Goal: Information Seeking & Learning: Learn about a topic

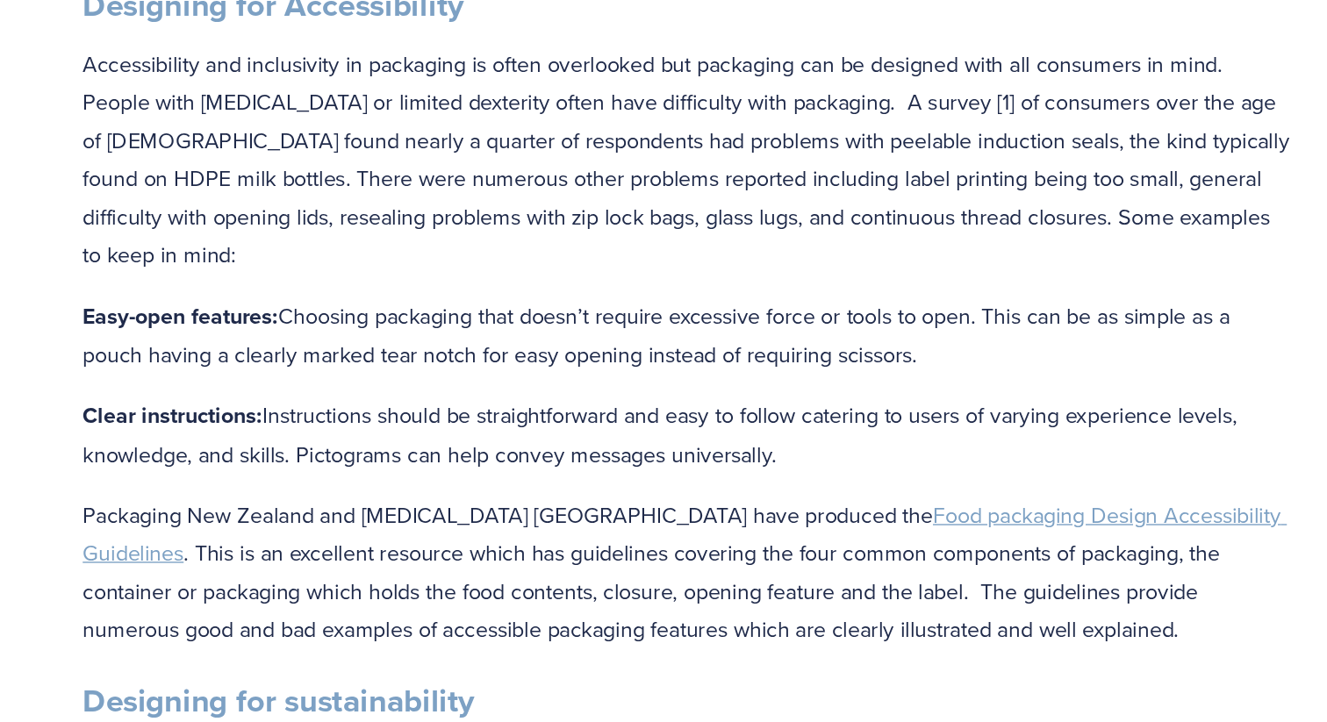
scroll to position [1926, 0]
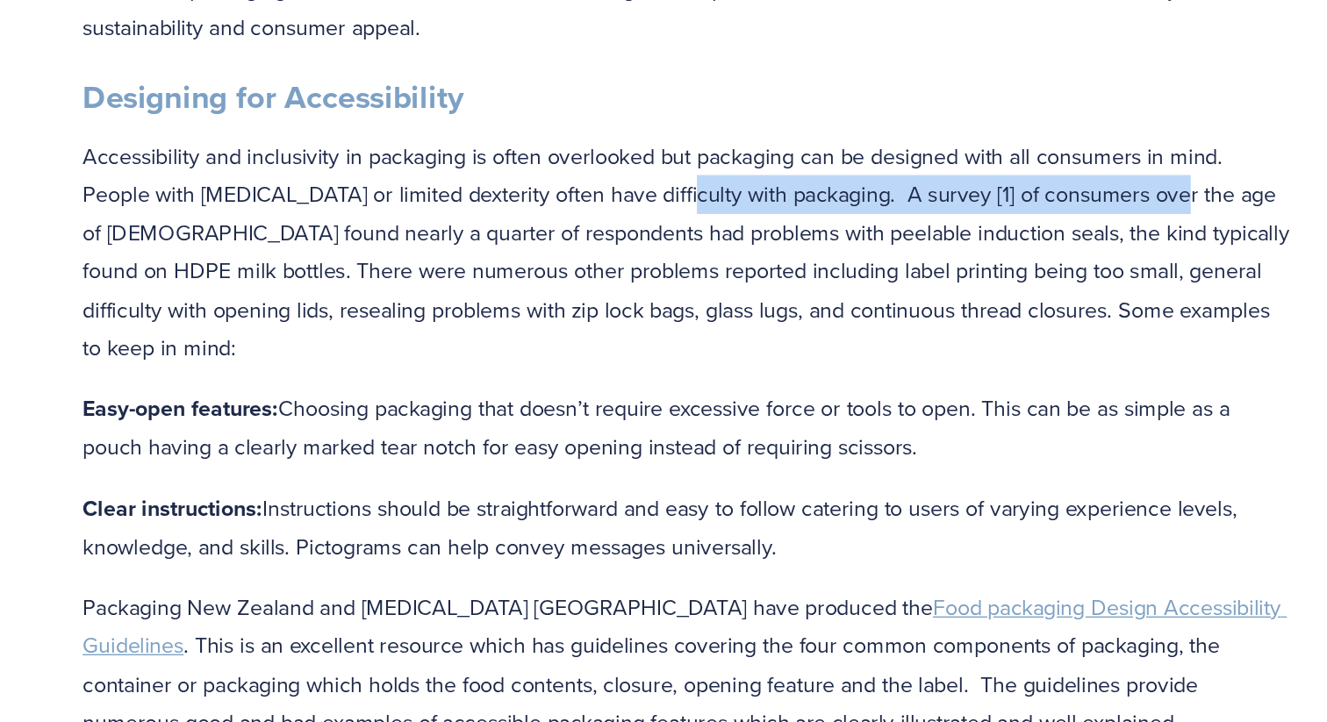
drag, startPoint x: 634, startPoint y: 241, endPoint x: 994, endPoint y: 243, distance: 360.7
click at [994, 243] on p "Accessibility and inclusivity in packaging is often overlooked but packaging ca…" at bounding box center [663, 311] width 871 height 166
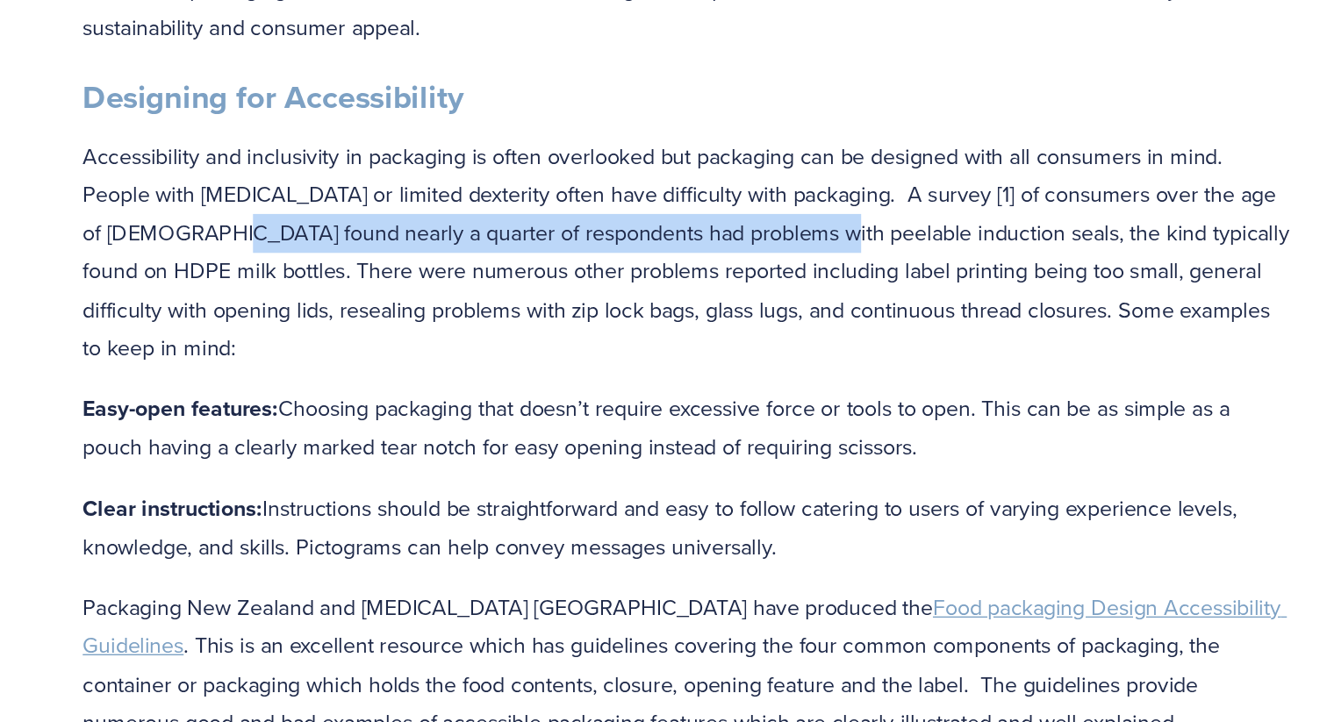
drag, startPoint x: 369, startPoint y: 264, endPoint x: 748, endPoint y: 267, distance: 379.2
click at [748, 267] on p "Accessibility and inclusivity in packaging is often overlooked but packaging ca…" at bounding box center [663, 311] width 871 height 166
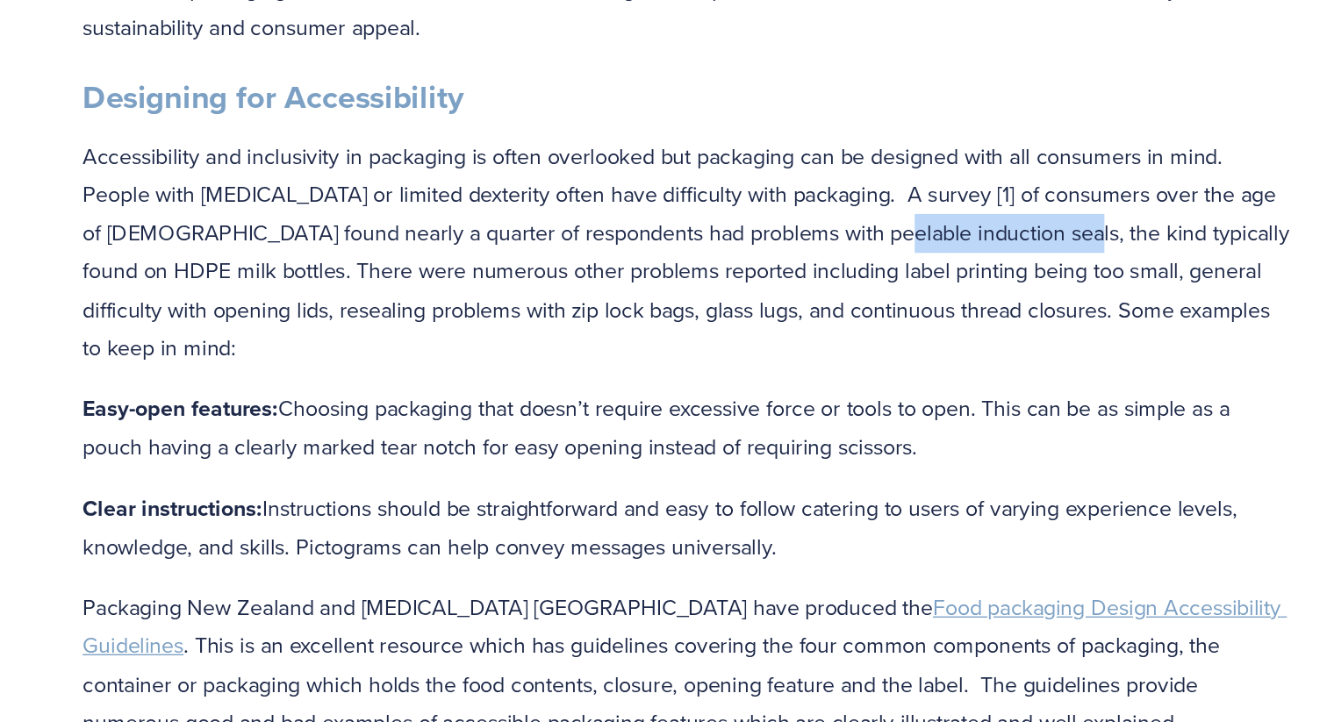
drag, startPoint x: 789, startPoint y: 274, endPoint x: 915, endPoint y: 282, distance: 125.8
click at [914, 282] on p "Accessibility and inclusivity in packaging is often overlooked but packaging ca…" at bounding box center [663, 311] width 871 height 166
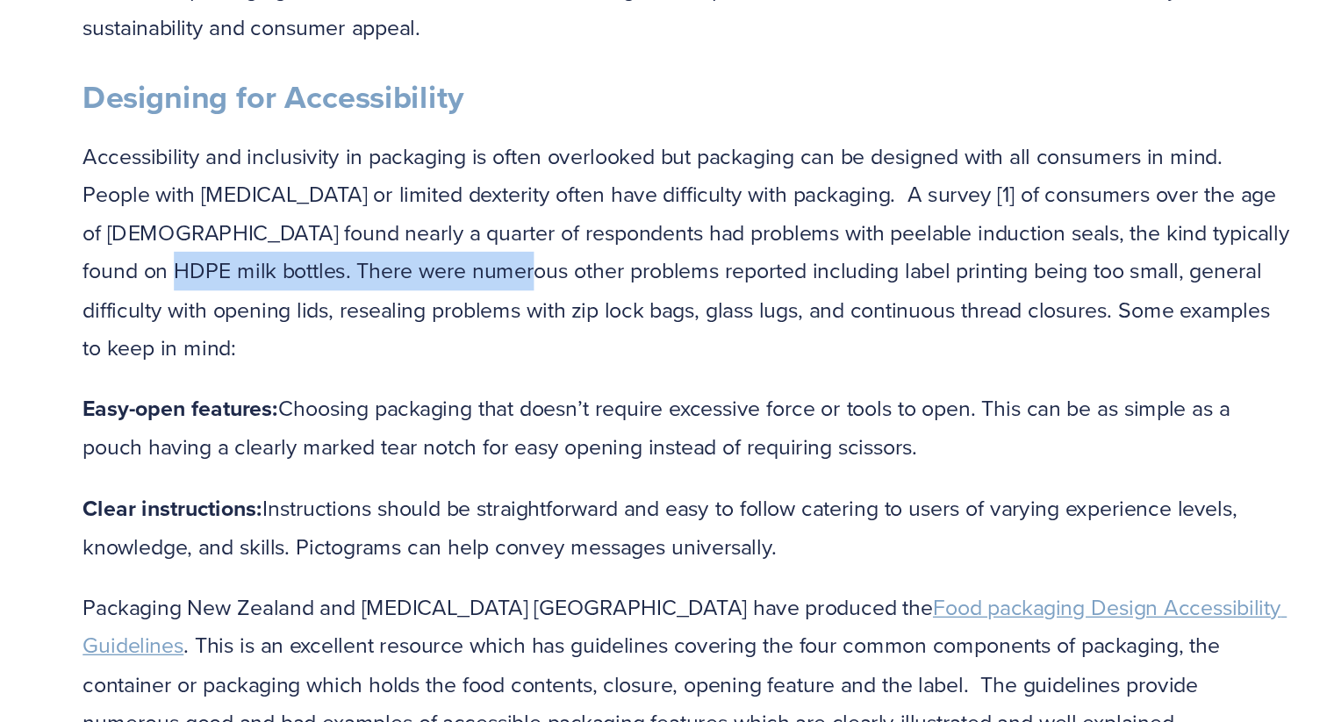
drag, startPoint x: 299, startPoint y: 304, endPoint x: 560, endPoint y: 302, distance: 260.7
click at [560, 303] on p "Accessibility and inclusivity in packaging is often overlooked but packaging ca…" at bounding box center [663, 311] width 871 height 166
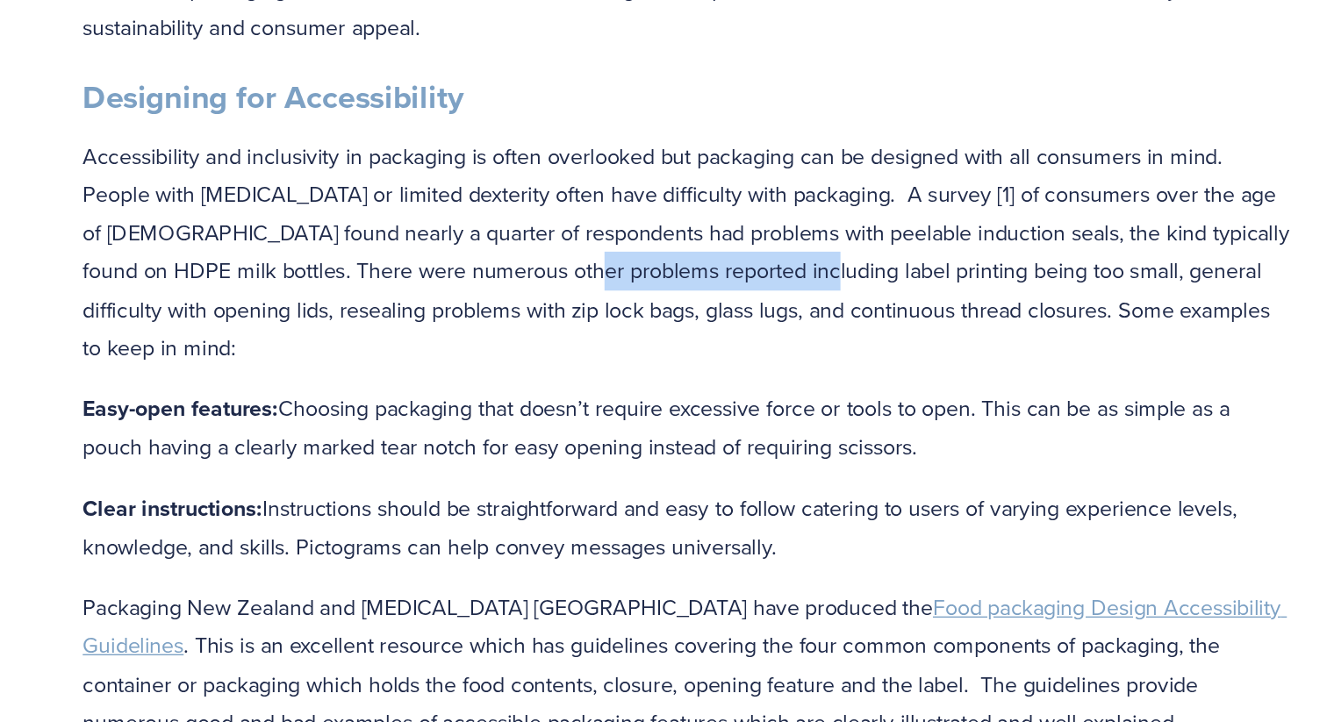
drag, startPoint x: 612, startPoint y: 302, endPoint x: 776, endPoint y: 303, distance: 164.1
click at [776, 303] on p "Accessibility and inclusivity in packaging is often overlooked but packaging ca…" at bounding box center [663, 311] width 871 height 166
click at [401, 330] on p "Accessibility and inclusivity in packaging is often overlooked but packaging ca…" at bounding box center [663, 311] width 871 height 166
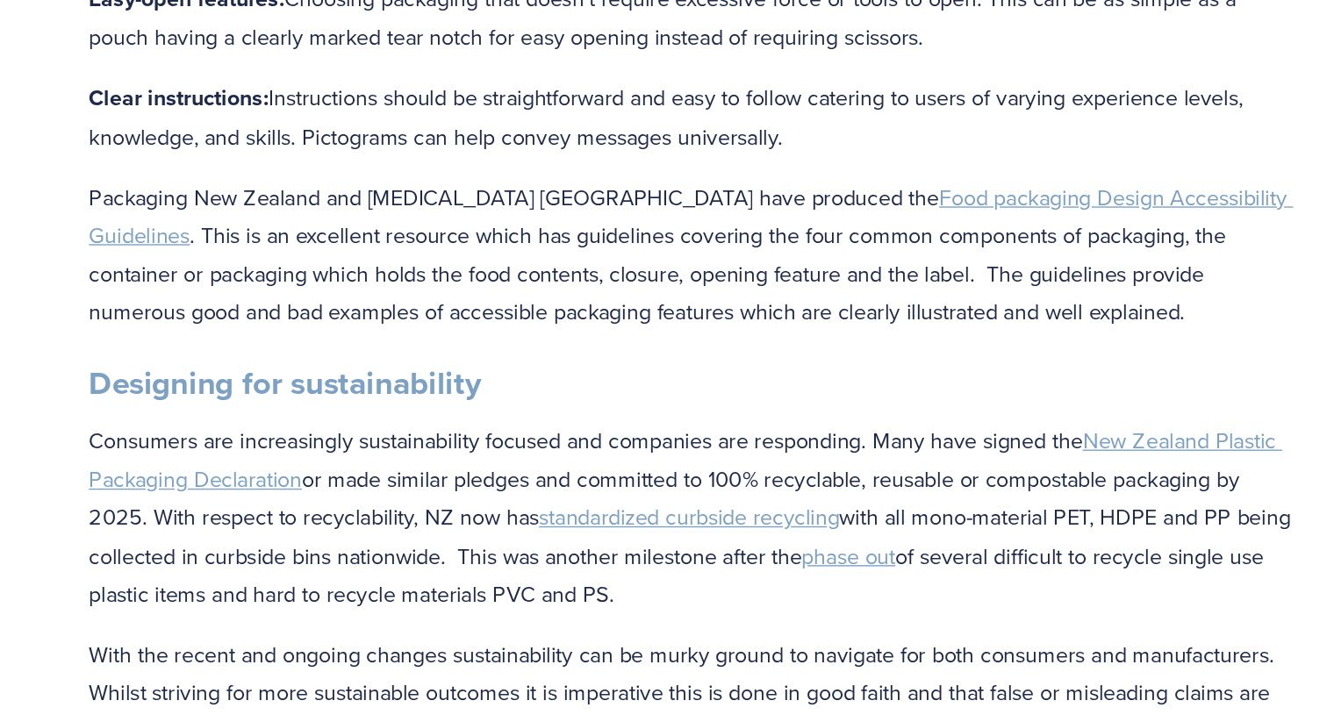
scroll to position [2317, 0]
